Goal: Task Accomplishment & Management: Manage account settings

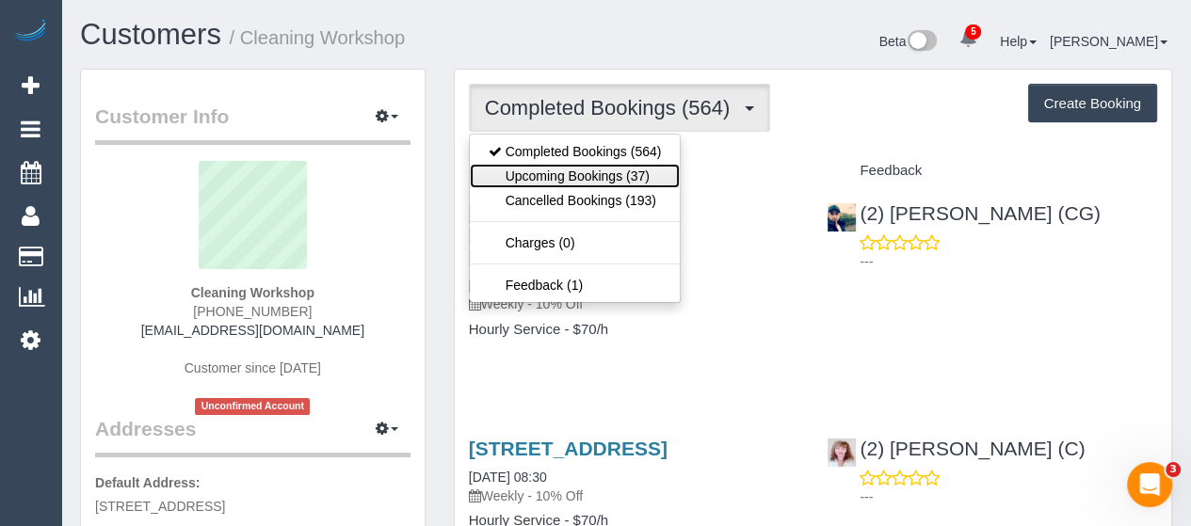
click at [602, 173] on link "Upcoming Bookings (37)" at bounding box center [575, 176] width 211 height 24
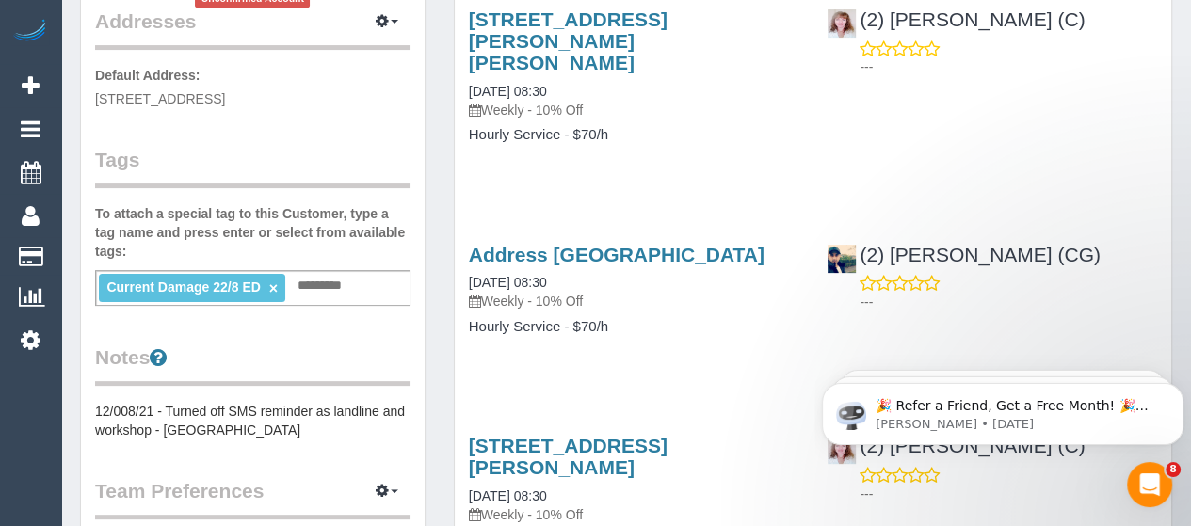
scroll to position [409, 0]
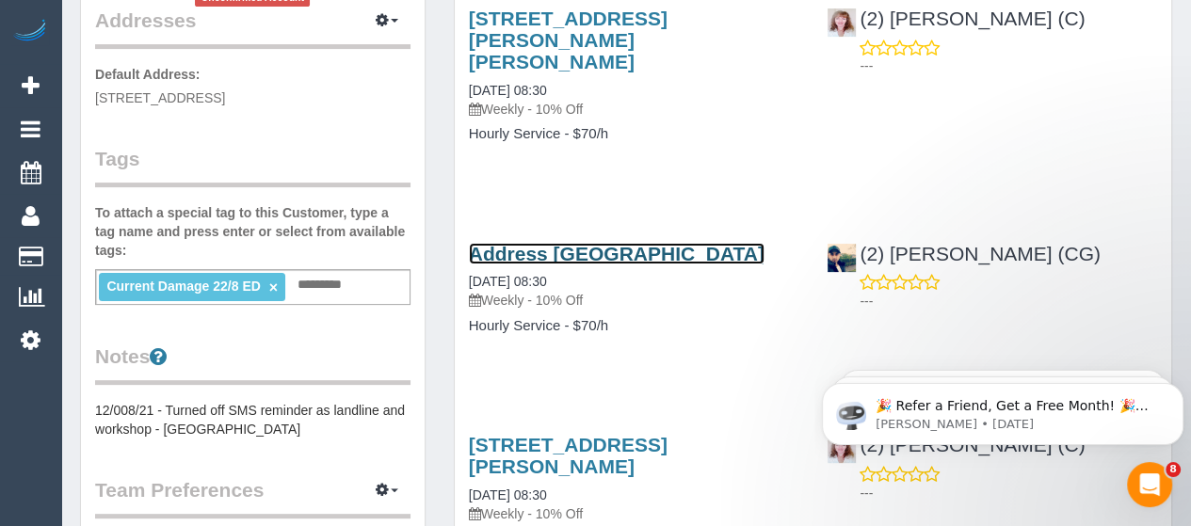
click at [582, 243] on link "Address Pending, Melbourne, VIC 3000" at bounding box center [617, 254] width 296 height 22
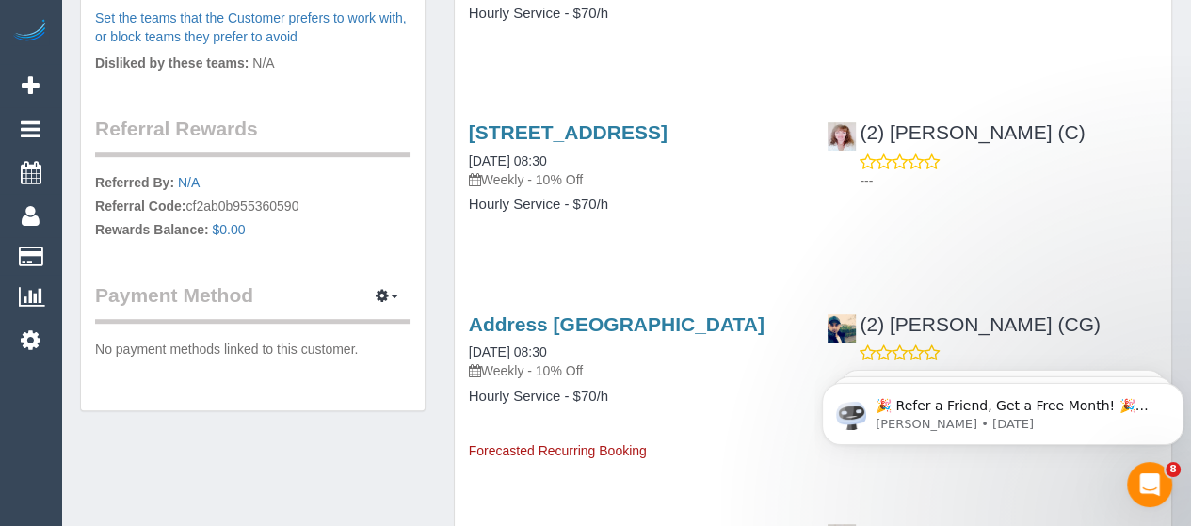
scroll to position [934, 0]
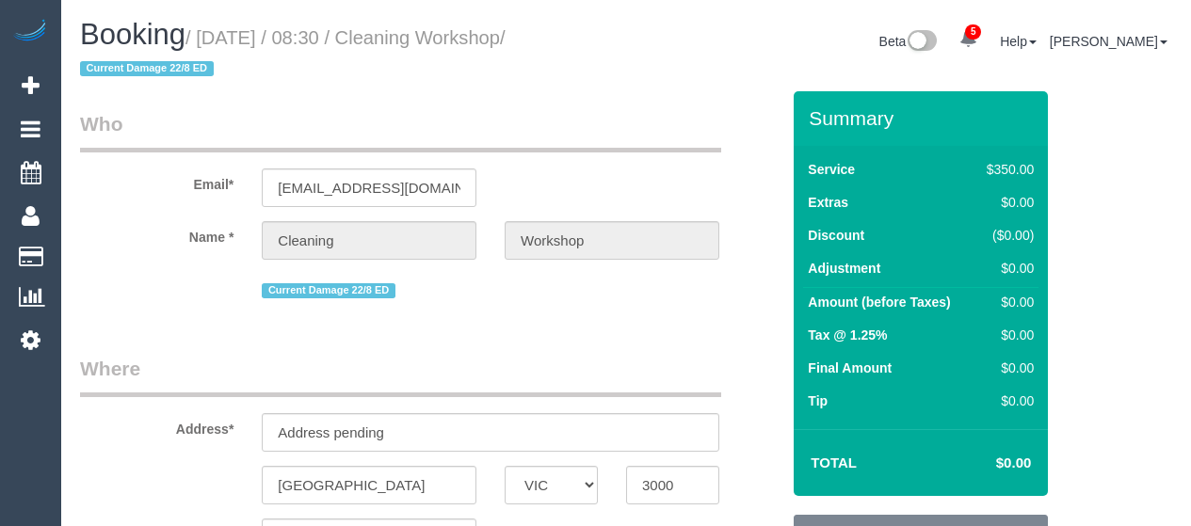
select select "VIC"
select select "300"
select select "number:28"
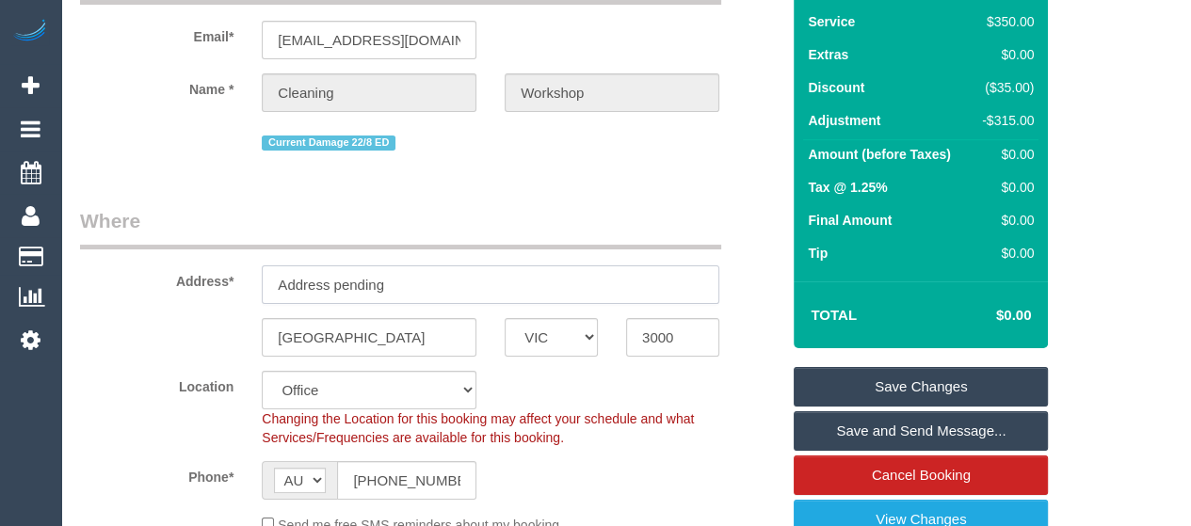
click at [416, 289] on input "Address pending" at bounding box center [490, 284] width 457 height 39
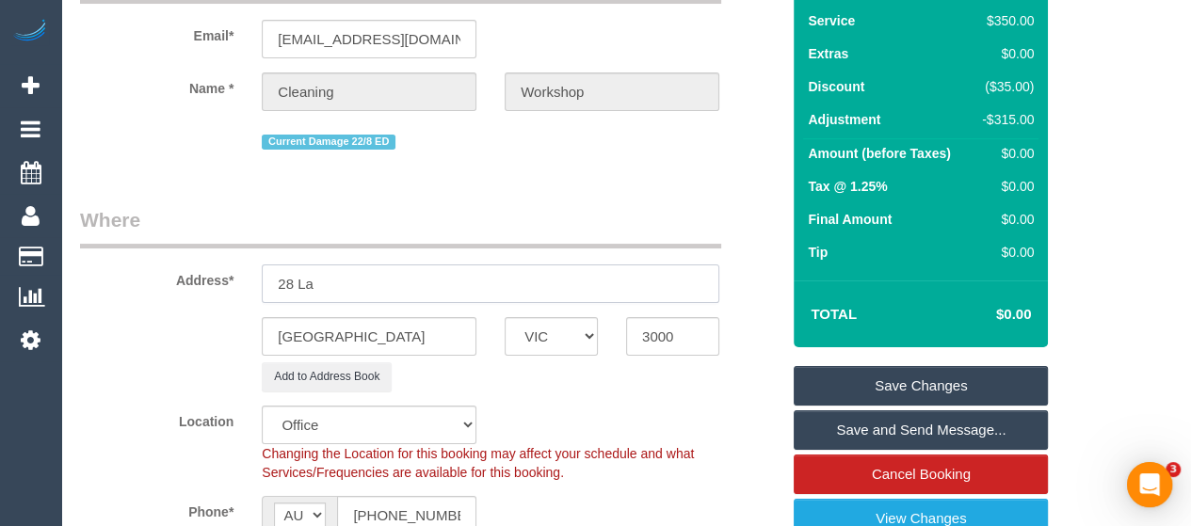
scroll to position [0, 0]
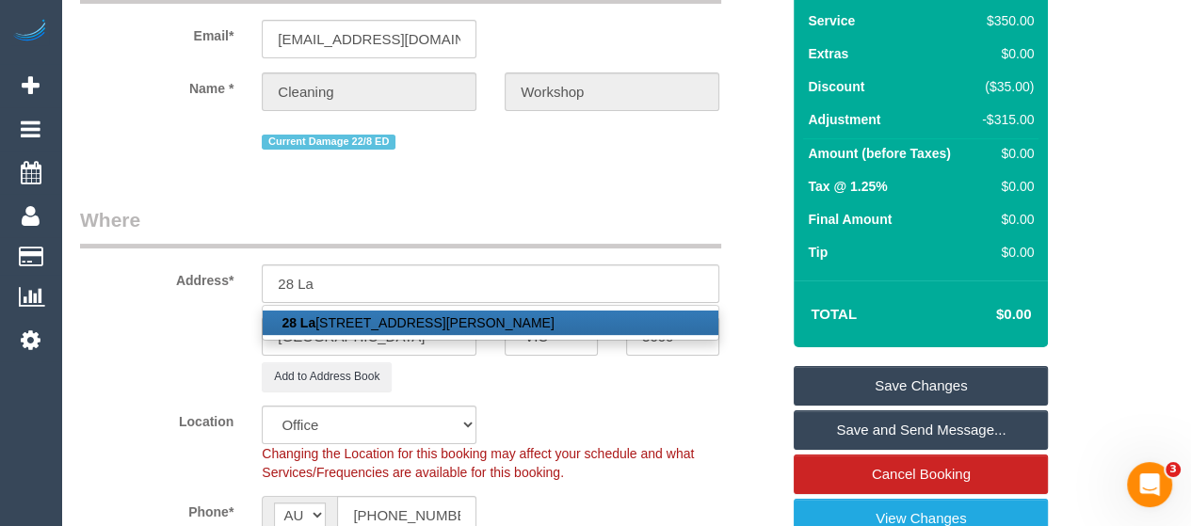
click at [409, 313] on link "[STREET_ADDRESS][PERSON_NAME]" at bounding box center [491, 323] width 456 height 24
type input "[STREET_ADDRESS]"
type input "South [PERSON_NAME]"
type input "3752"
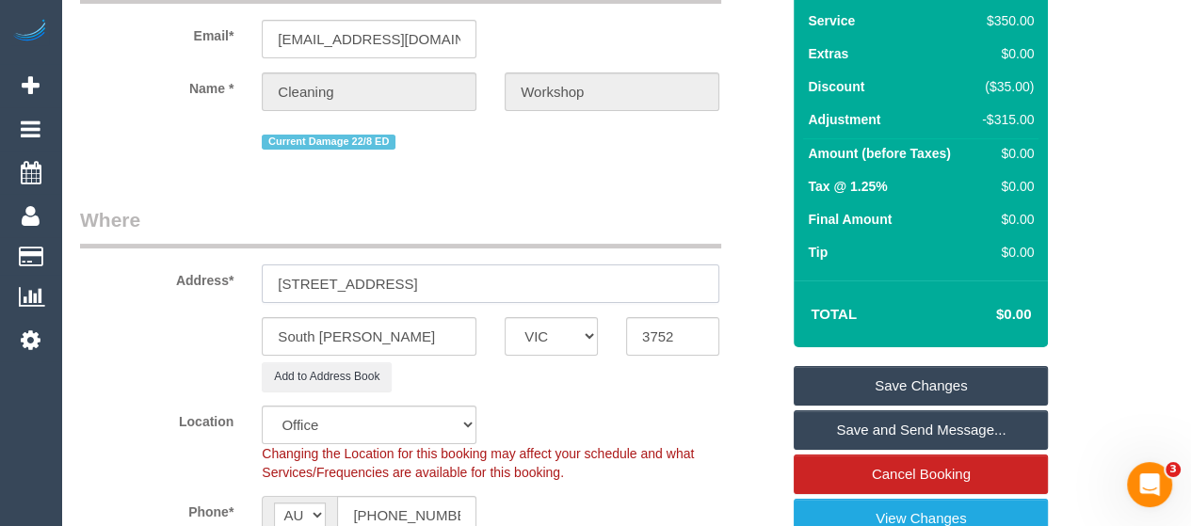
select select "51"
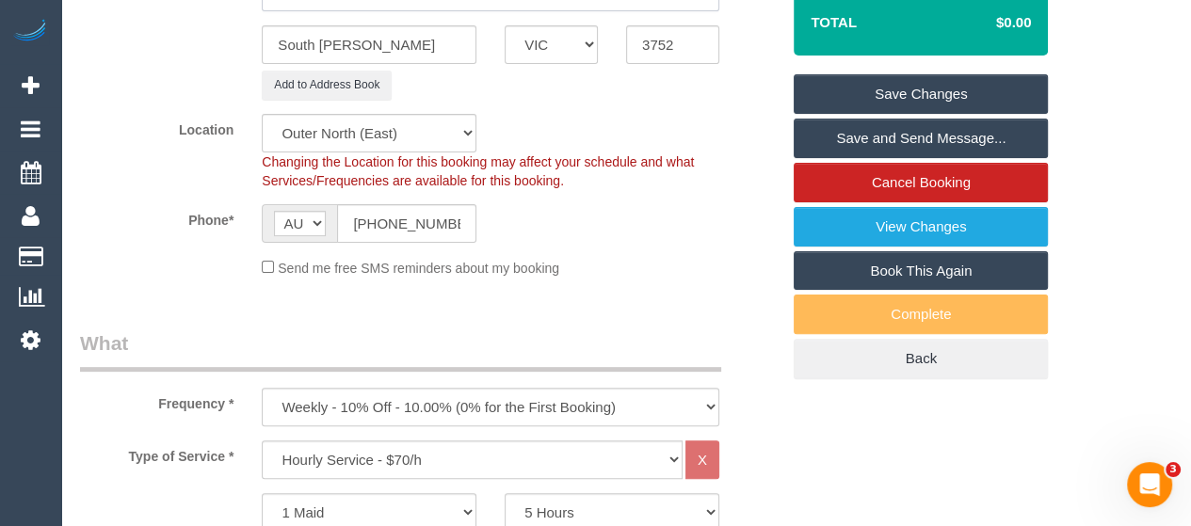
select select "object:3415"
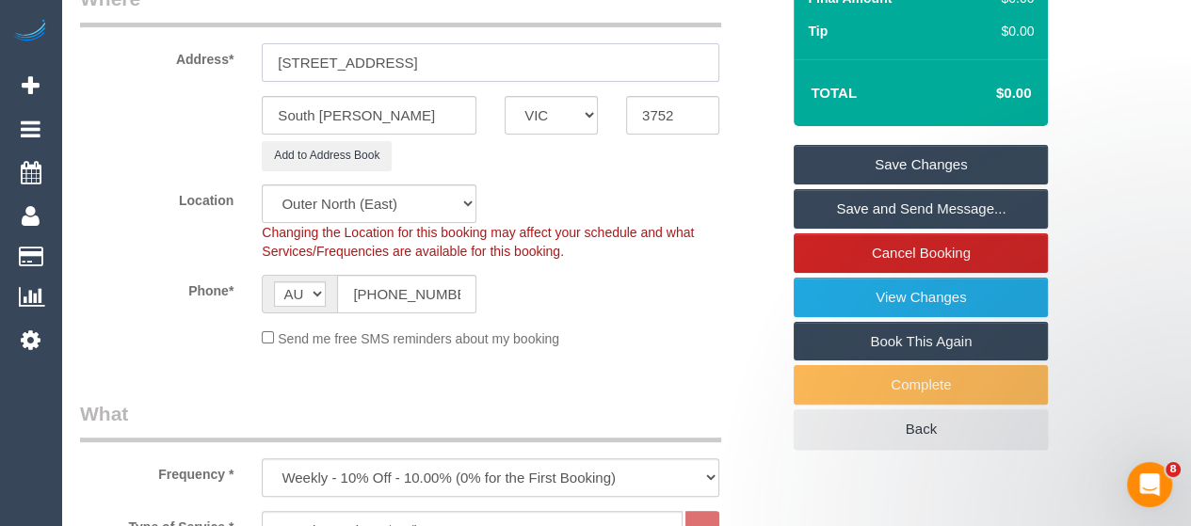
scroll to position [93, 0]
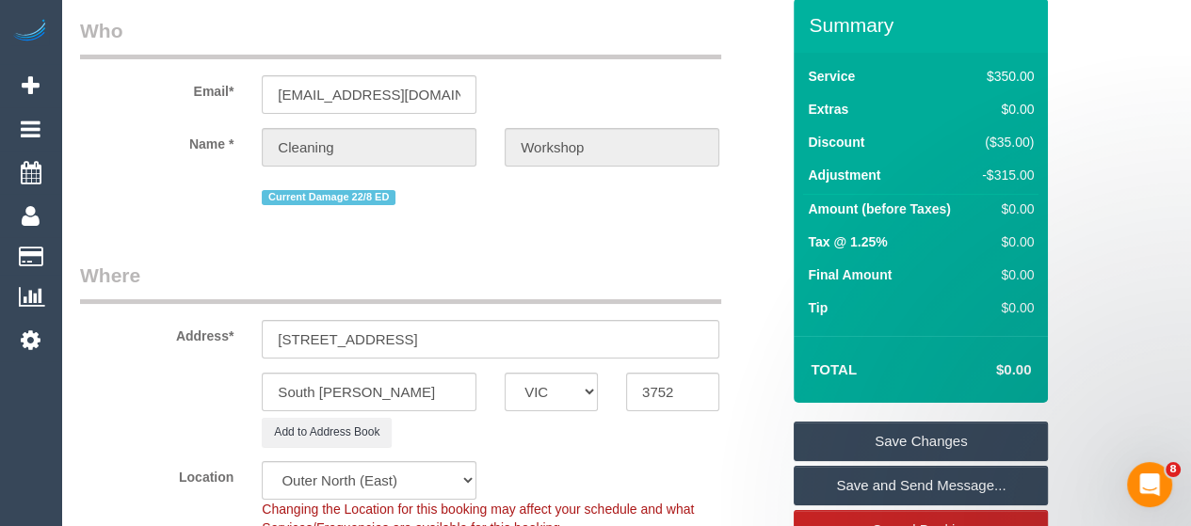
click at [814, 441] on link "Save Changes" at bounding box center [921, 442] width 254 height 40
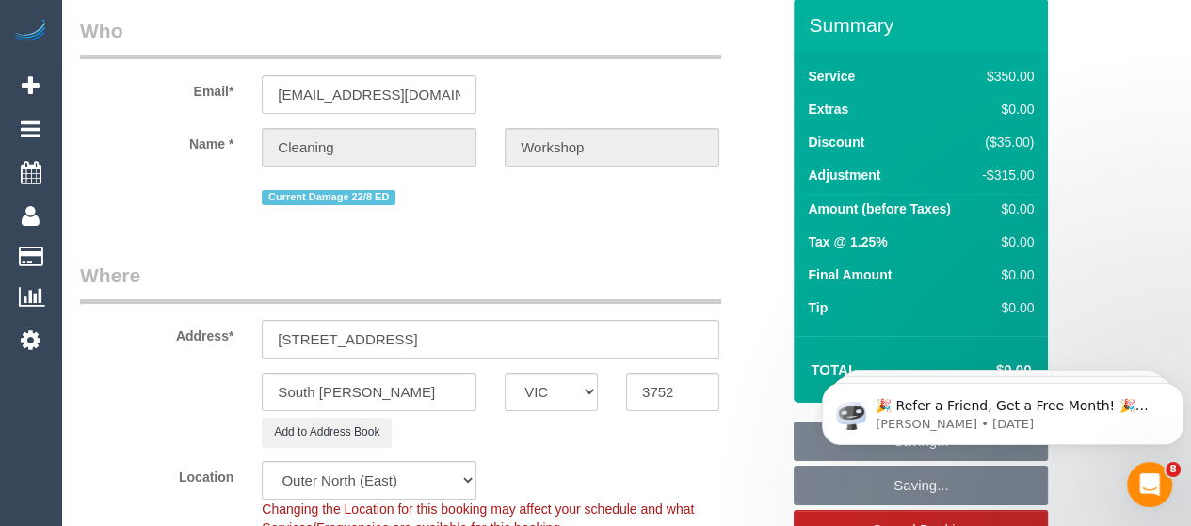
click at [1179, 389] on icon "Dismiss notification" at bounding box center [1178, 389] width 6 height 6
click at [1177, 389] on icon "Dismiss notification" at bounding box center [1177, 388] width 7 height 7
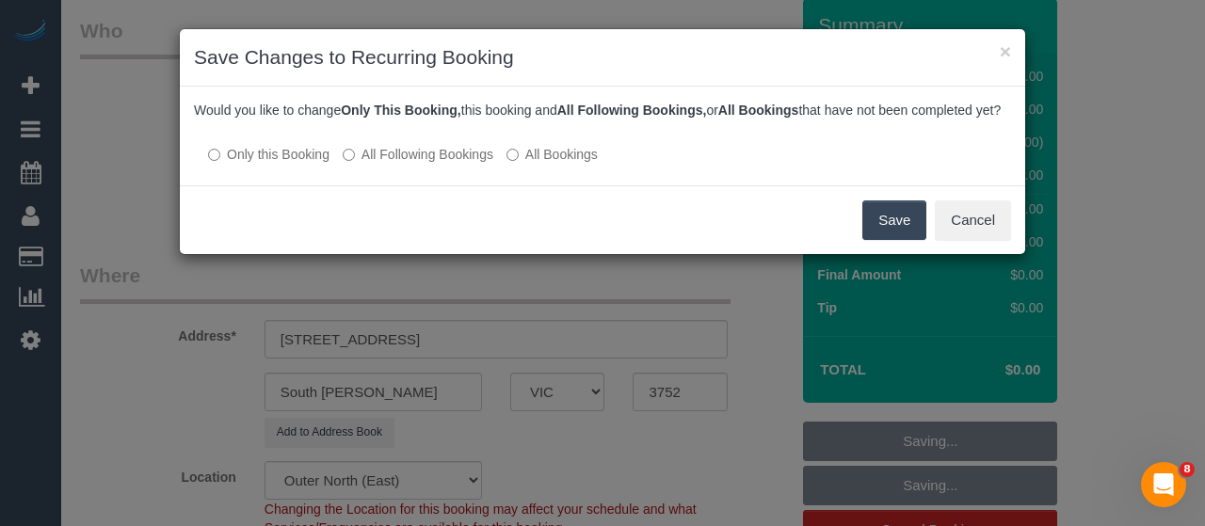
click at [906, 234] on button "Save" at bounding box center [894, 221] width 64 height 40
